Goal: Task Accomplishment & Management: Use online tool/utility

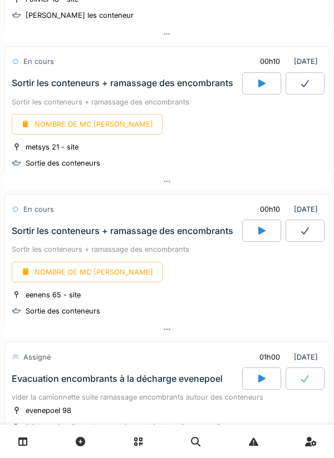
scroll to position [330, 0]
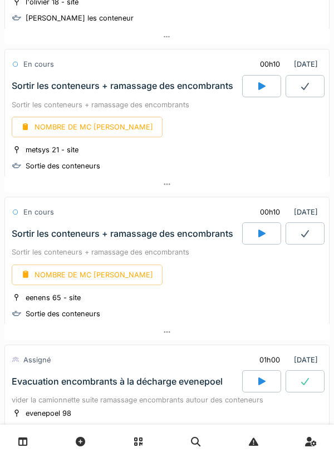
click at [4, 113] on div "[DATE] Par jour En retard 73 En cours 00h10 [DATE] Sortir les conteneurs + rama…" at bounding box center [167, 229] width 334 height 458
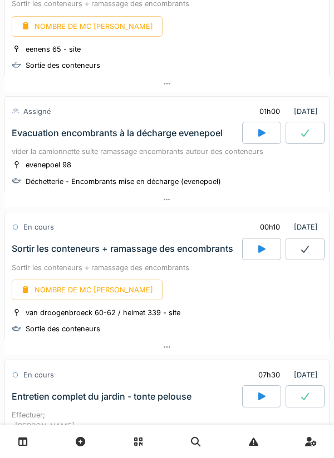
scroll to position [587, 0]
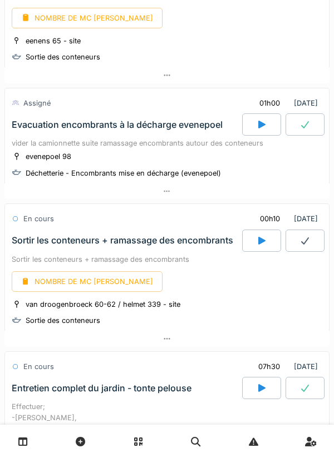
click at [268, 122] on div at bounding box center [261, 124] width 39 height 22
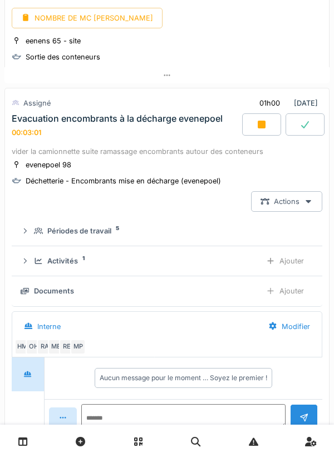
click at [181, 294] on div "Documents" at bounding box center [136, 291] width 231 height 11
click at [293, 291] on div "Ajouter" at bounding box center [284, 291] width 57 height 21
click at [282, 263] on div "Ajouter" at bounding box center [284, 261] width 57 height 21
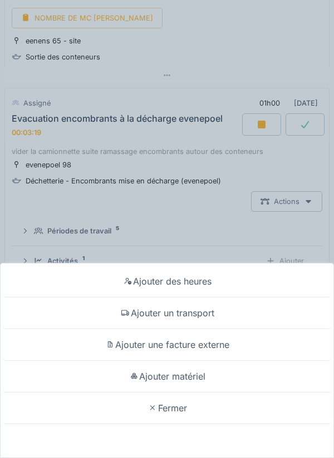
click at [181, 394] on div "Fermer" at bounding box center [167, 409] width 328 height 32
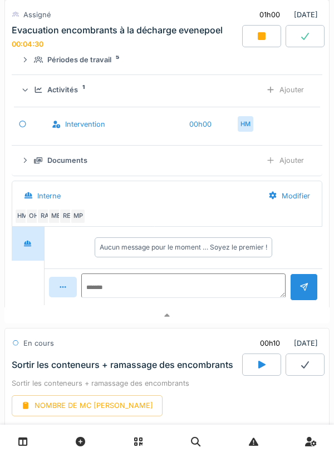
scroll to position [760, 0]
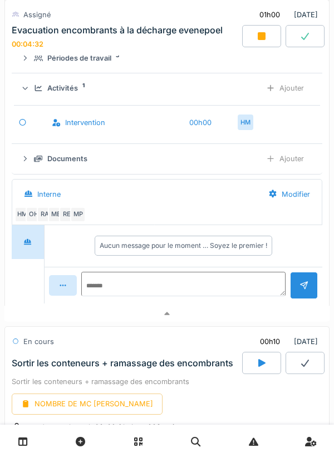
click at [171, 315] on div at bounding box center [166, 314] width 325 height 16
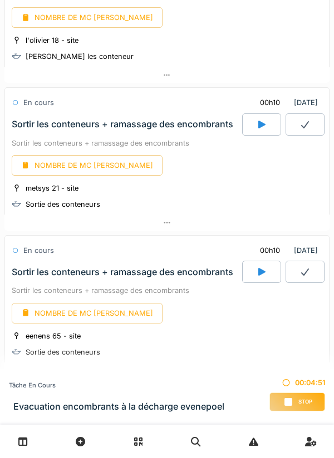
scroll to position [294, 0]
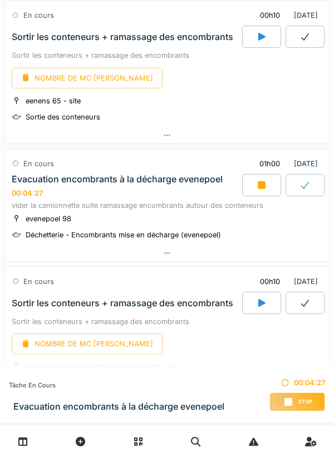
scroll to position [527, 0]
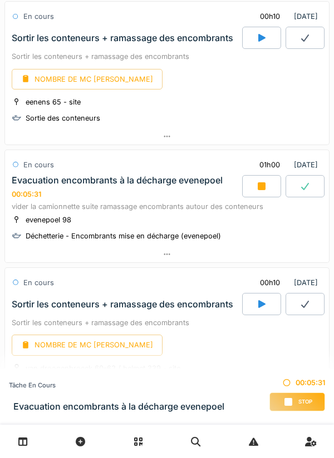
click at [164, 251] on icon at bounding box center [166, 254] width 9 height 7
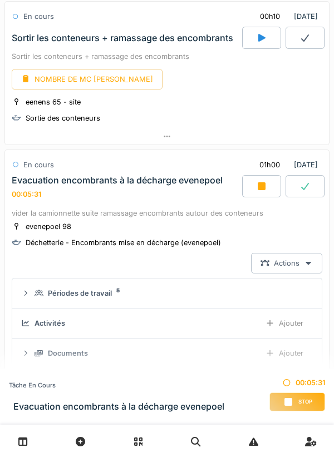
scroll to position [632, 0]
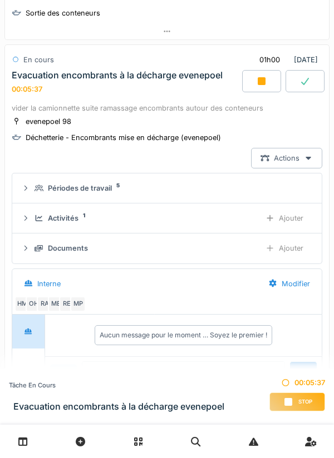
click at [154, 216] on div "Activités 1" at bounding box center [142, 218] width 217 height 11
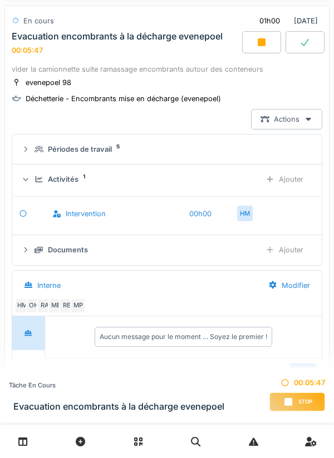
scroll to position [667, 0]
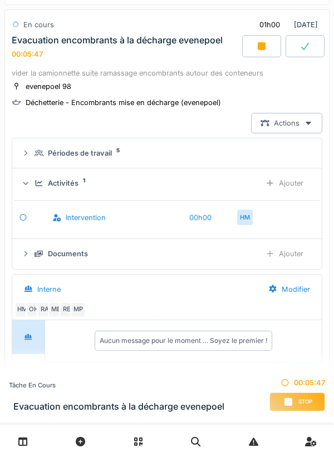
click at [141, 253] on div "Documents" at bounding box center [142, 254] width 217 height 11
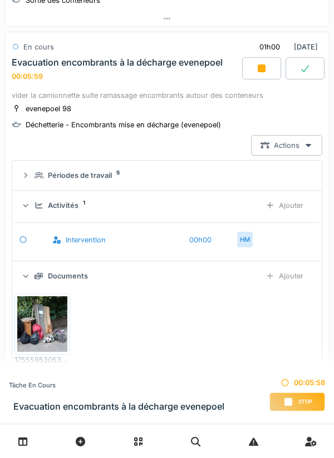
scroll to position [643, 0]
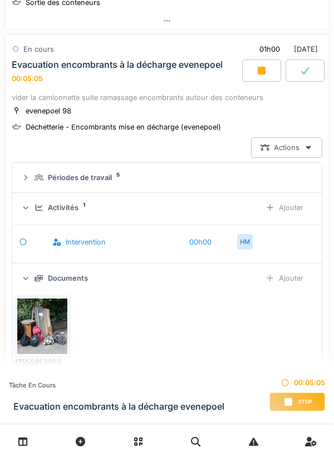
click at [290, 211] on div "Ajouter" at bounding box center [284, 207] width 57 height 21
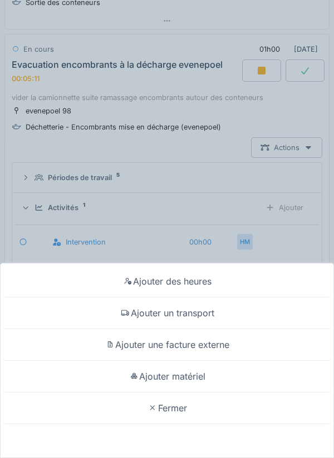
click at [179, 370] on div "Ajouter matériel" at bounding box center [167, 377] width 328 height 32
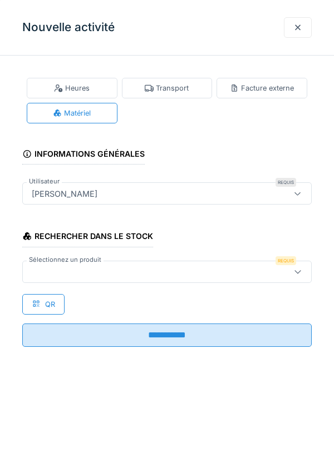
click at [100, 269] on div at bounding box center [148, 272] width 242 height 12
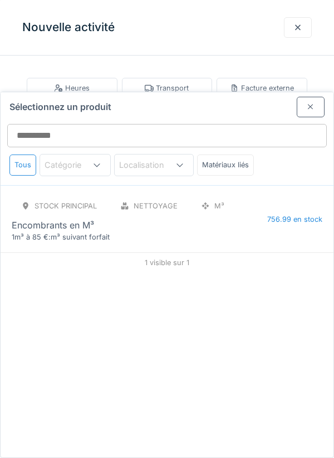
click at [98, 232] on div "1m³ à 85 €:m³ suivant forfait" at bounding box center [78, 237] width 133 height 11
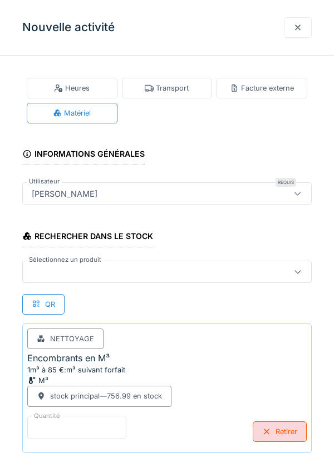
click at [68, 422] on input "*" at bounding box center [76, 427] width 99 height 23
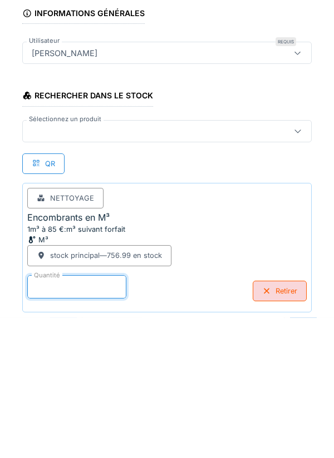
scroll to position [58, 0]
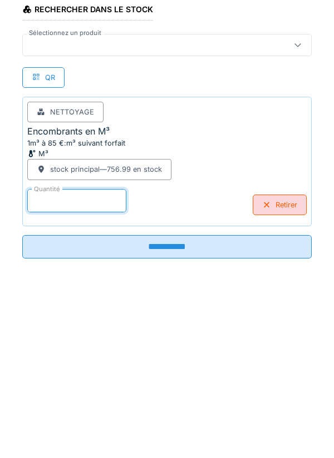
type input "*"
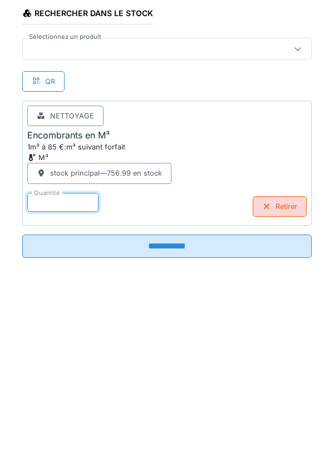
click at [171, 415] on input "**********" at bounding box center [166, 415] width 289 height 23
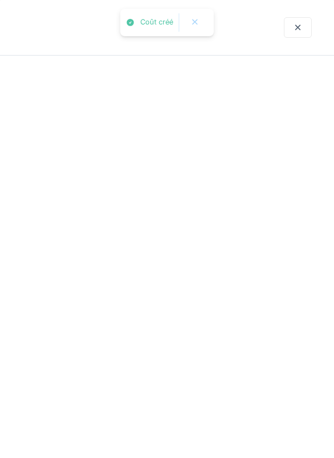
scroll to position [0, 0]
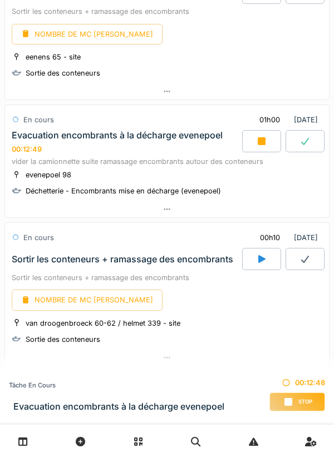
scroll to position [570, 0]
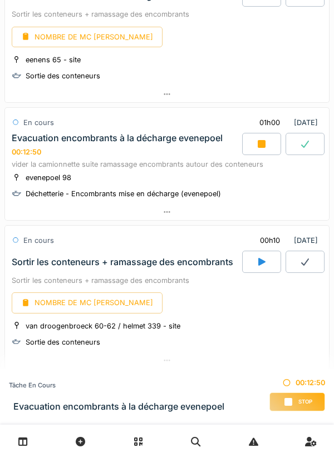
click at [256, 145] on icon at bounding box center [261, 144] width 11 height 9
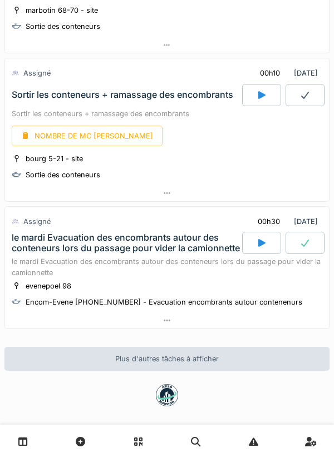
scroll to position [2239, 0]
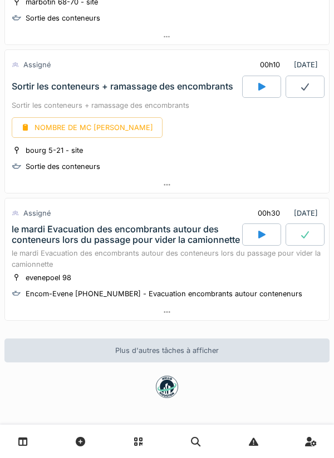
click at [197, 203] on div "Assigné 00h30 [DATE]" at bounding box center [167, 213] width 310 height 21
click at [259, 231] on icon at bounding box center [261, 235] width 7 height 8
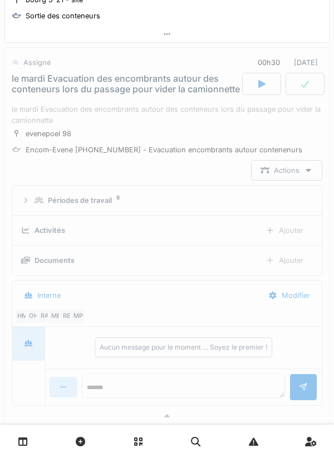
scroll to position [2382, 0]
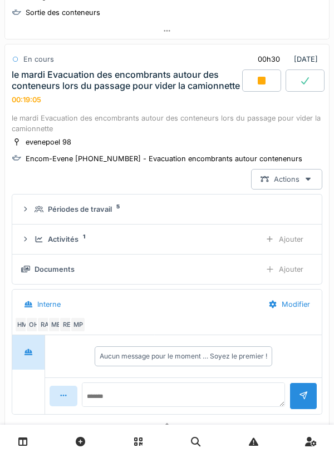
click at [265, 80] on icon at bounding box center [262, 81] width 8 height 8
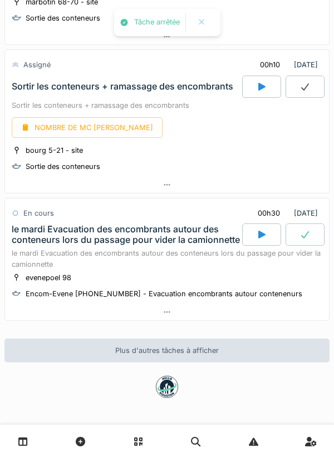
scroll to position [2239, 0]
